Goal: Task Accomplishment & Management: Manage account settings

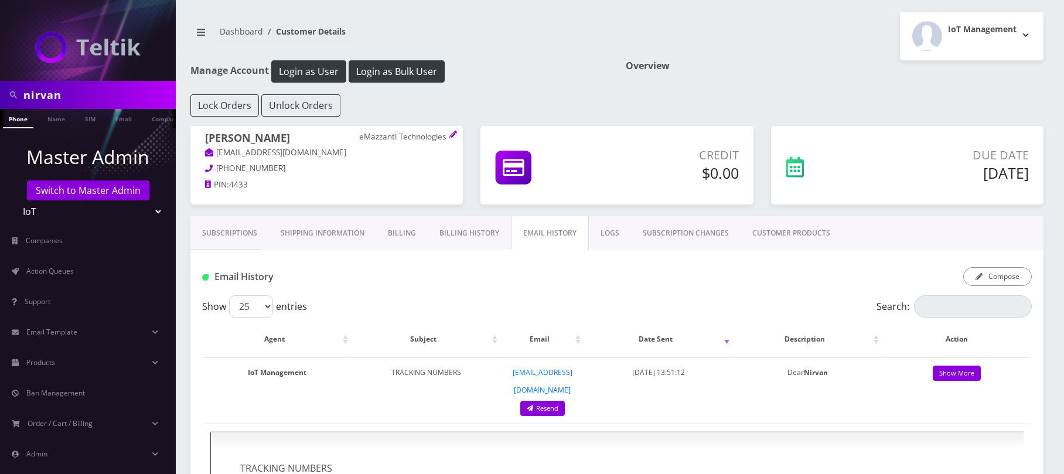
click at [231, 233] on link "Subscriptions" at bounding box center [229, 233] width 79 height 34
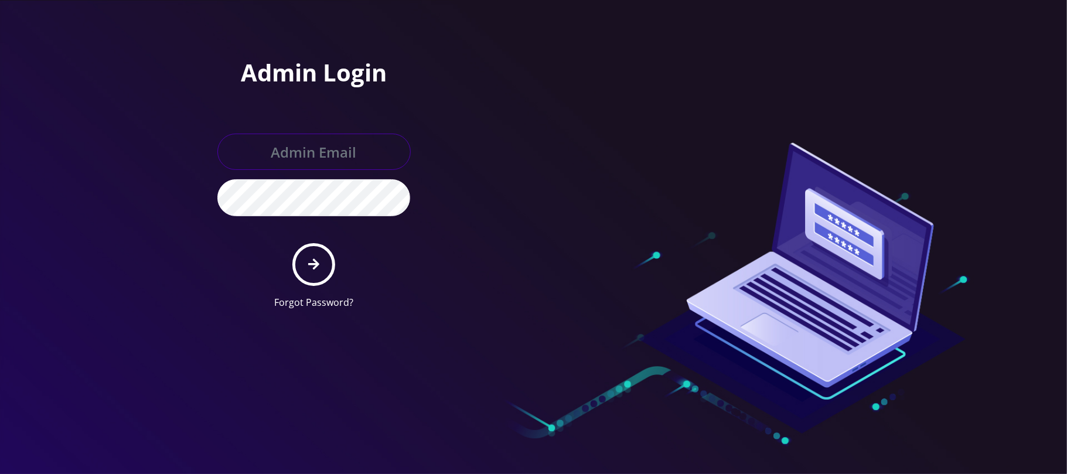
type input "[PERSON_NAME][EMAIL_ADDRESS][DOMAIN_NAME]"
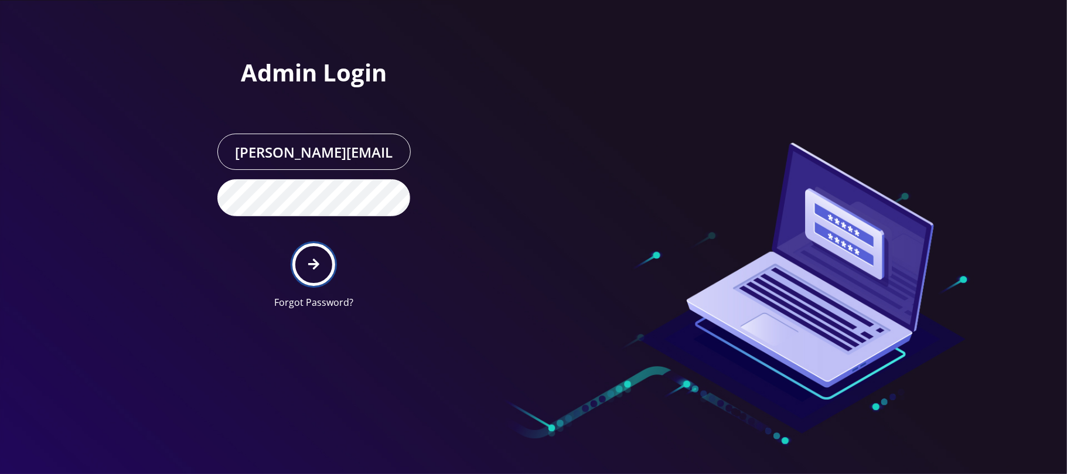
click at [321, 271] on button "submit" at bounding box center [313, 264] width 43 height 43
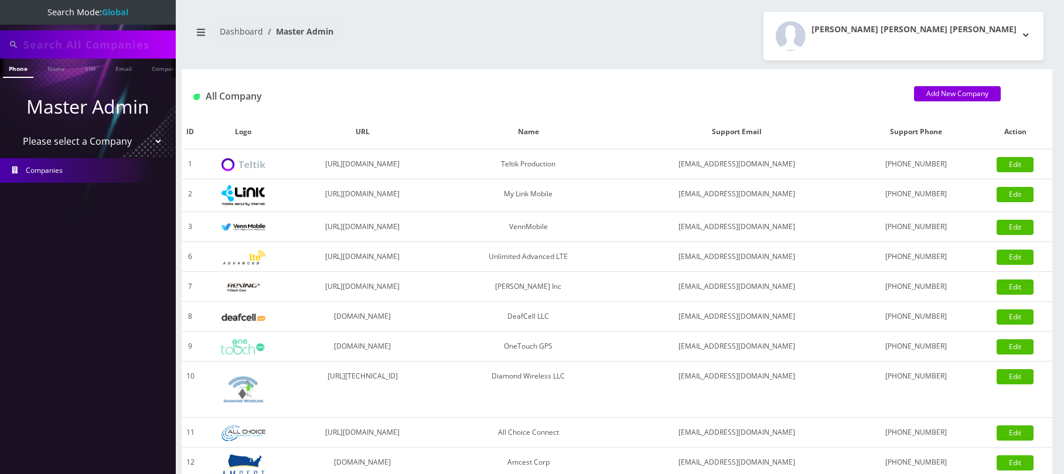
type input "nirvan"
click at [76, 144] on select "Please select a Company Teltik Production My Link Mobile VennMobile Unlimited A…" at bounding box center [87, 141] width 149 height 22
select select "13"
click at [13, 130] on select "Please select a Company Teltik Production My Link Mobile VennMobile Unlimited A…" at bounding box center [87, 141] width 149 height 22
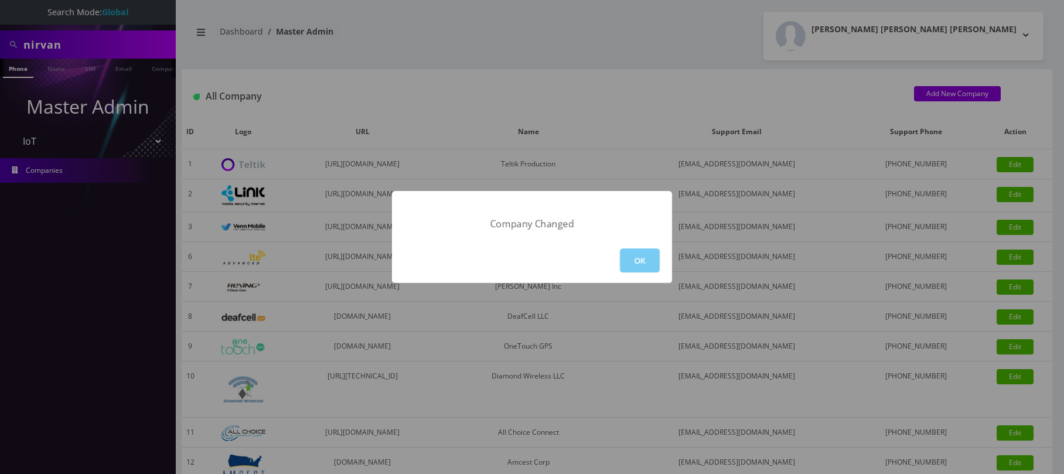
click at [634, 266] on button "OK" at bounding box center [640, 261] width 40 height 24
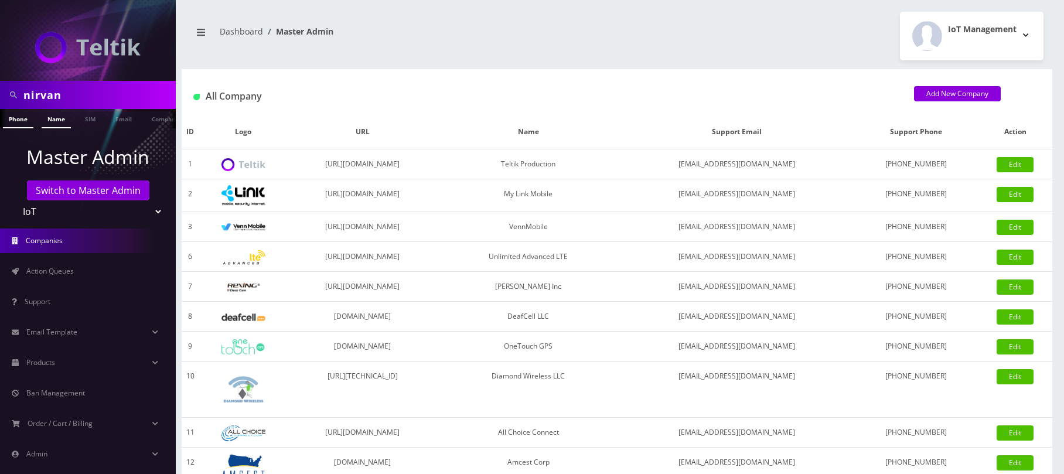
click at [52, 118] on link "Name" at bounding box center [56, 118] width 29 height 19
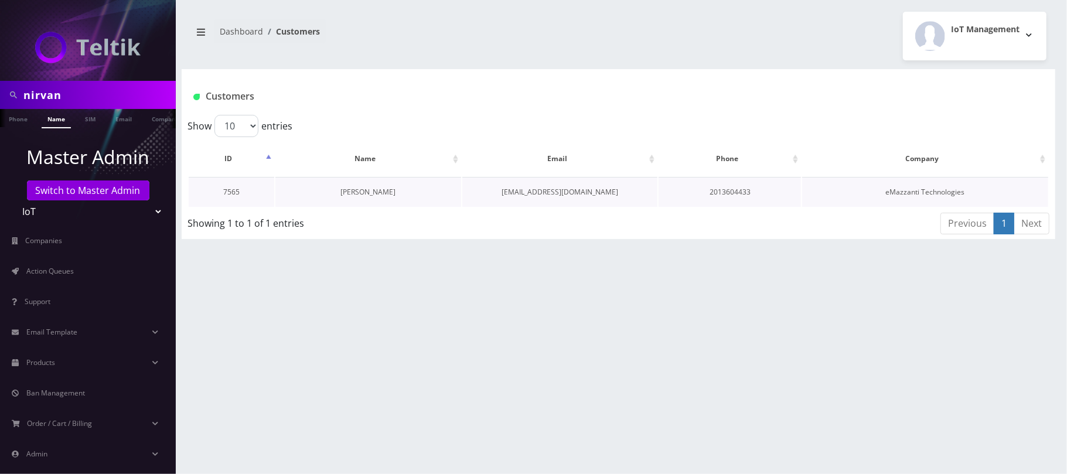
click at [369, 188] on link "[PERSON_NAME]" at bounding box center [368, 192] width 55 height 10
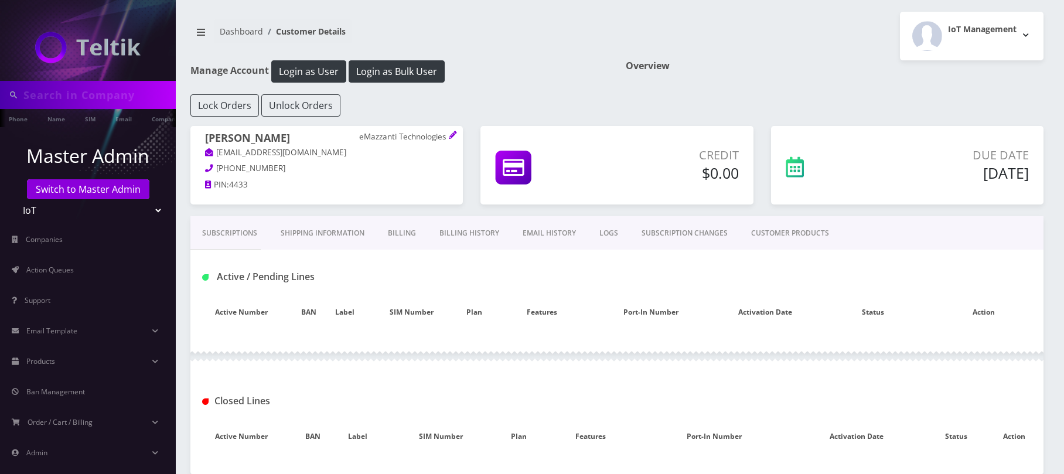
click at [294, 236] on link "Shipping Information" at bounding box center [322, 233] width 107 height 34
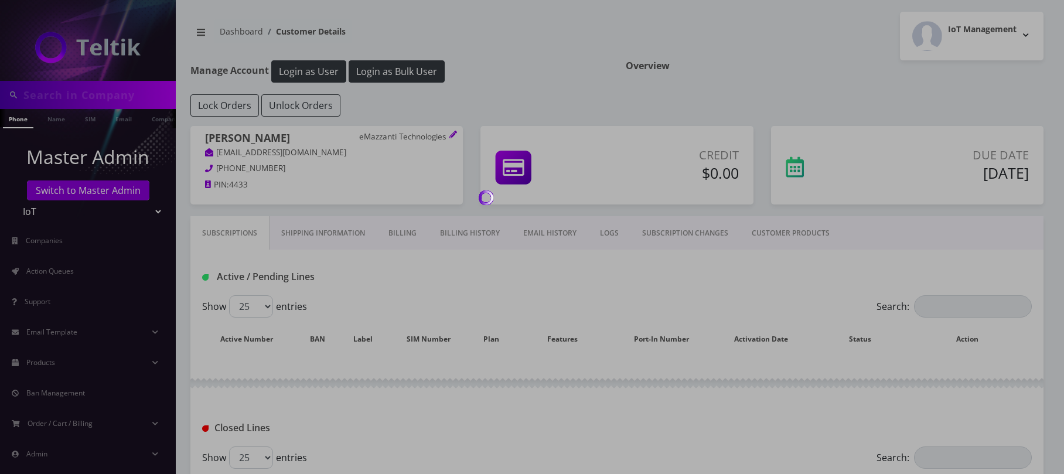
type input "nirvan"
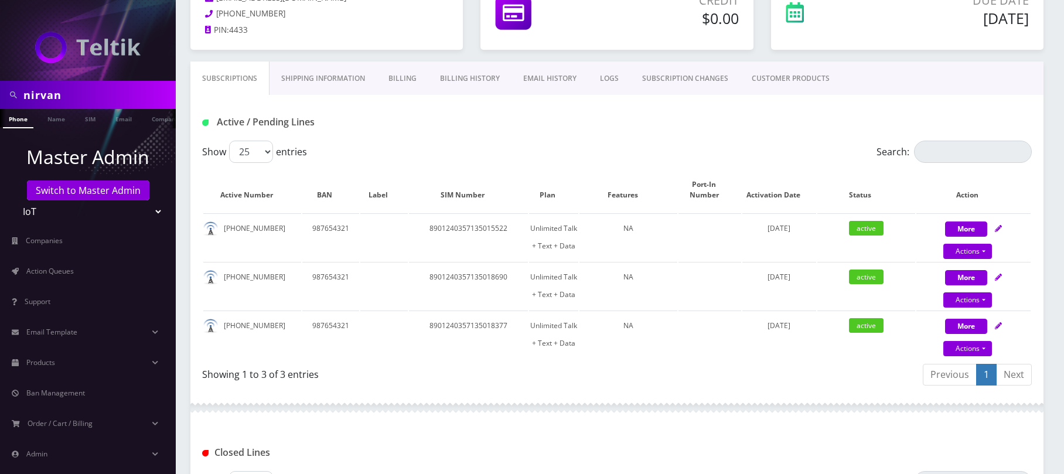
scroll to position [156, 0]
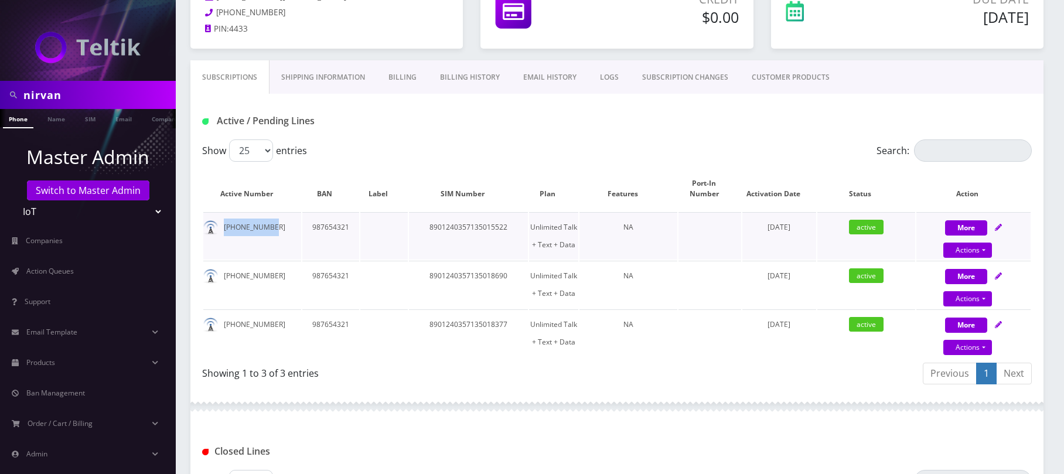
drag, startPoint x: 273, startPoint y: 226, endPoint x: 224, endPoint y: 225, distance: 49.2
click at [224, 225] on td "[PHONE_NUMBER]" at bounding box center [252, 235] width 98 height 47
copy td "[PHONE_NUMBER]"
click at [453, 226] on td "8901240357135015522" at bounding box center [468, 235] width 119 height 47
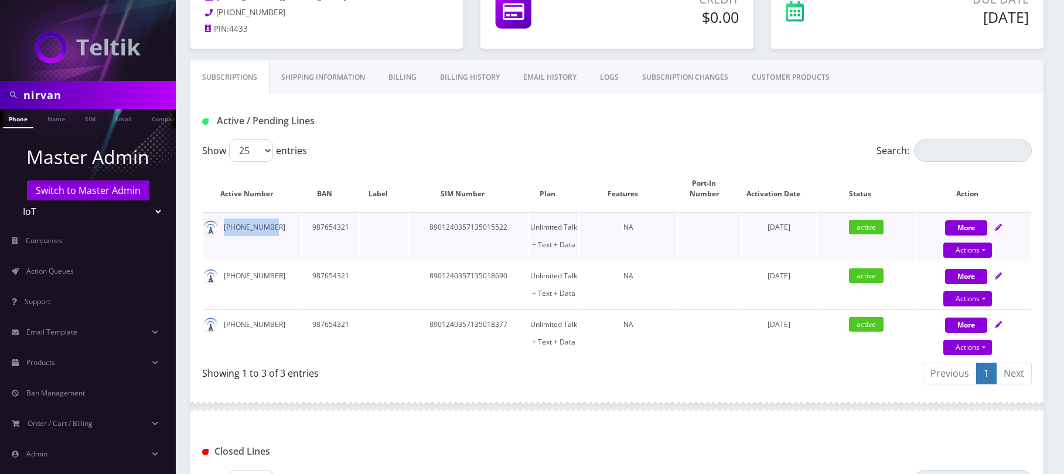
drag, startPoint x: 288, startPoint y: 225, endPoint x: 224, endPoint y: 229, distance: 64.6
click at [224, 229] on td "[PHONE_NUMBER]" at bounding box center [252, 235] width 98 height 47
